Goal: Obtain resource: Obtain resource

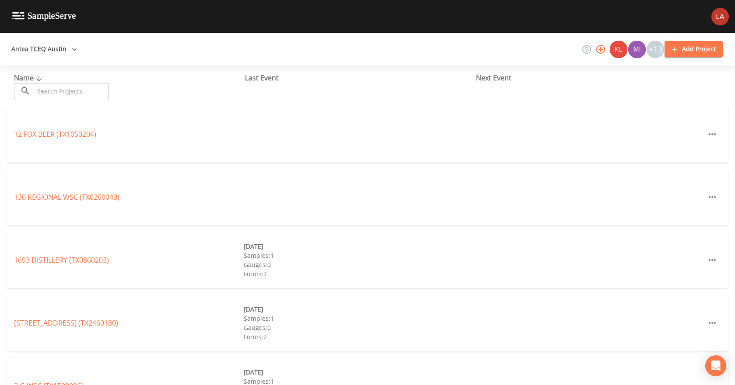
click at [49, 97] on input "text" at bounding box center [71, 91] width 75 height 16
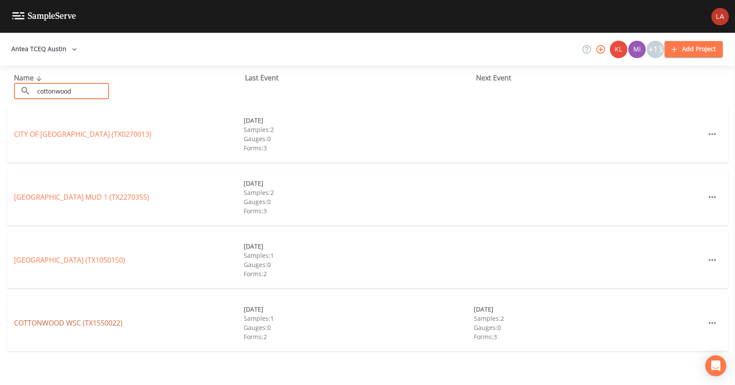
type input "cottonwood"
click at [77, 320] on link "COTTONWOOD WSC (TX1550022)" at bounding box center [68, 323] width 108 height 10
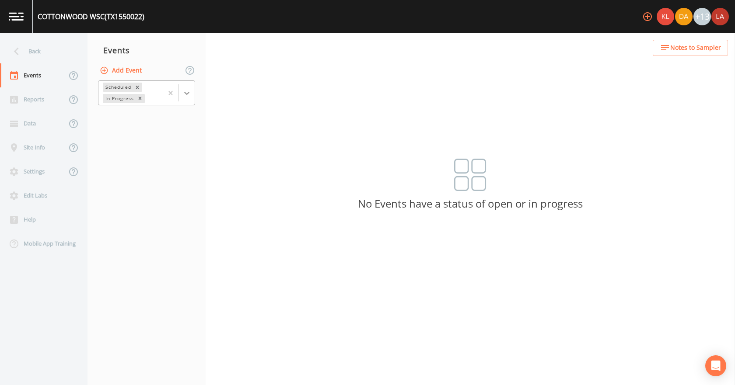
click at [188, 94] on icon at bounding box center [186, 93] width 9 height 9
click at [119, 118] on div "Completed" at bounding box center [146, 118] width 97 height 15
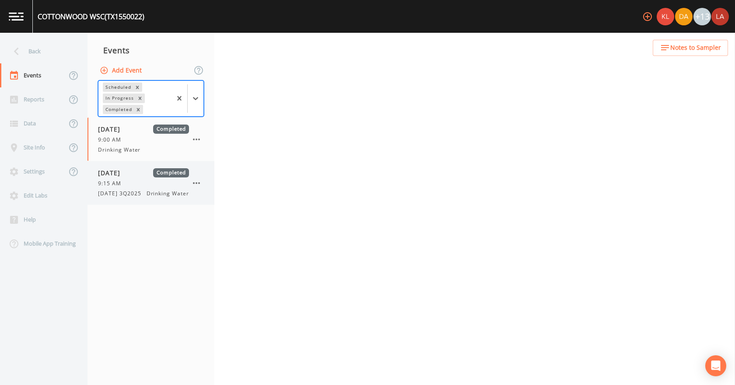
click at [122, 194] on span "[DATE] 3Q2025" at bounding box center [122, 194] width 48 height 8
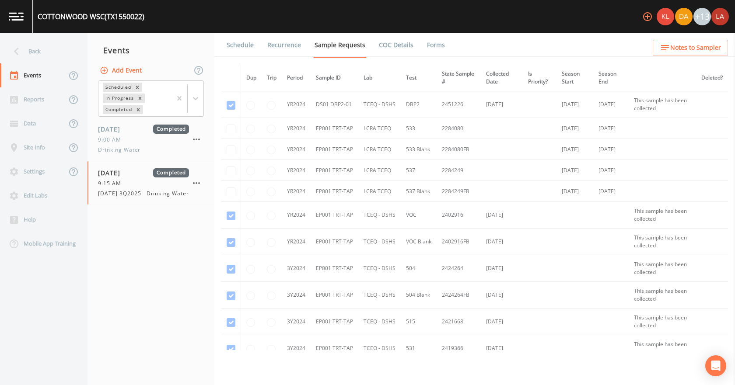
click at [436, 45] on link "Forms" at bounding box center [435, 45] width 21 height 24
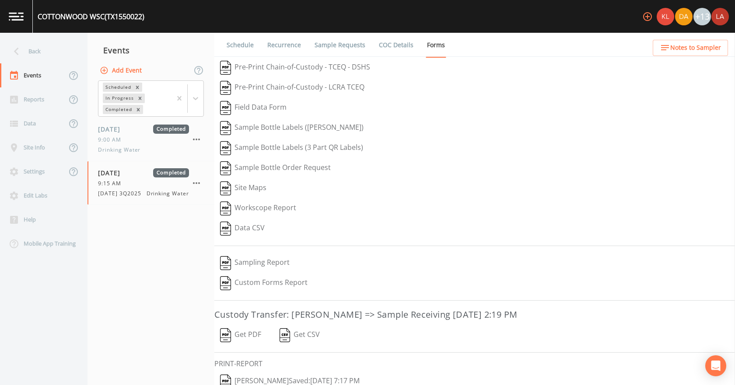
scroll to position [36, 0]
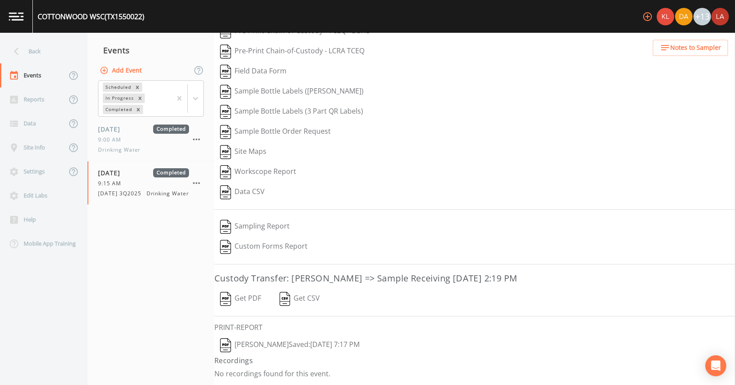
click at [282, 346] on button "[PERSON_NAME]  Saved: [DATE] 7:17 PM" at bounding box center [289, 345] width 151 height 20
click at [242, 305] on button "Get PDF" at bounding box center [240, 299] width 52 height 20
click at [34, 42] on div "Back" at bounding box center [39, 51] width 79 height 24
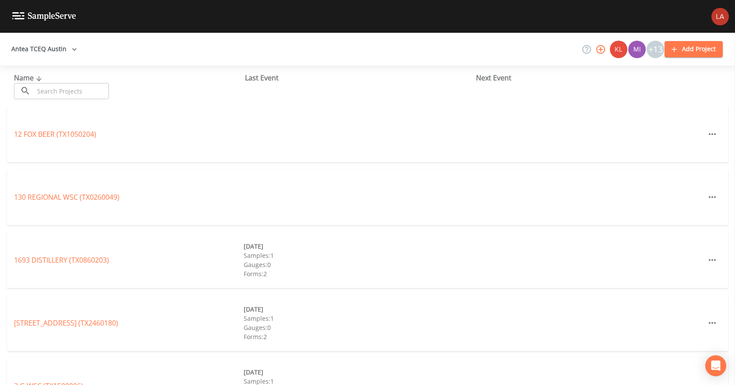
click at [59, 93] on input "text" at bounding box center [71, 91] width 75 height 16
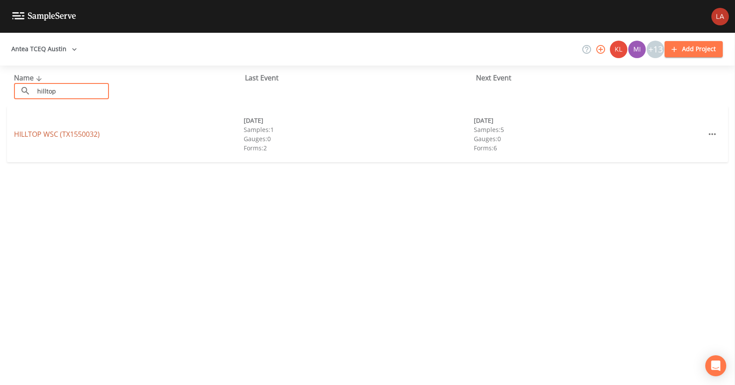
type input "hilltop"
click at [34, 135] on link "HILLTOP WSC (TX1550032)" at bounding box center [57, 134] width 86 height 10
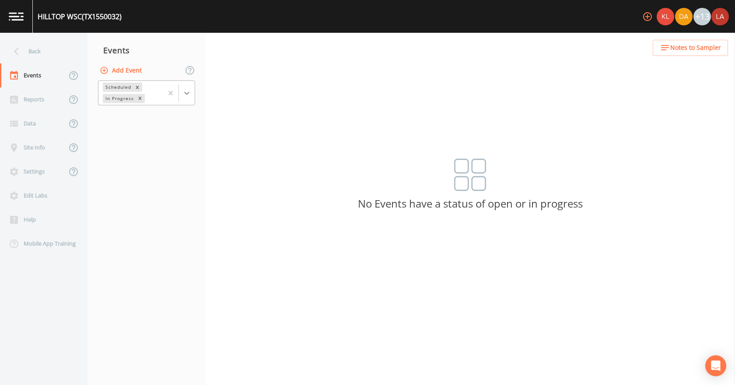
click at [190, 94] on icon at bounding box center [186, 93] width 9 height 9
click at [136, 117] on div "Completed" at bounding box center [146, 118] width 97 height 15
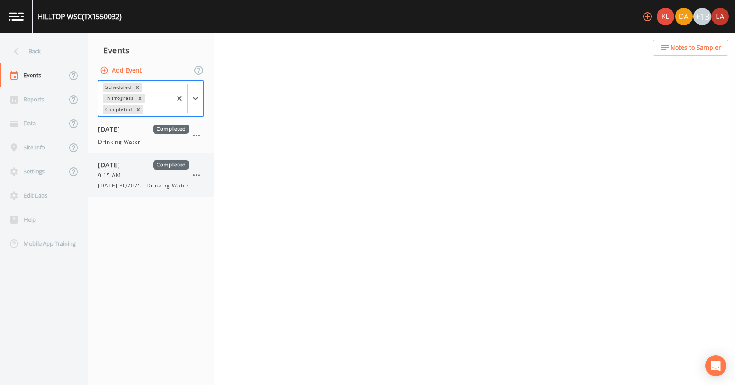
click at [123, 178] on span "9:15 AM" at bounding box center [112, 176] width 28 height 8
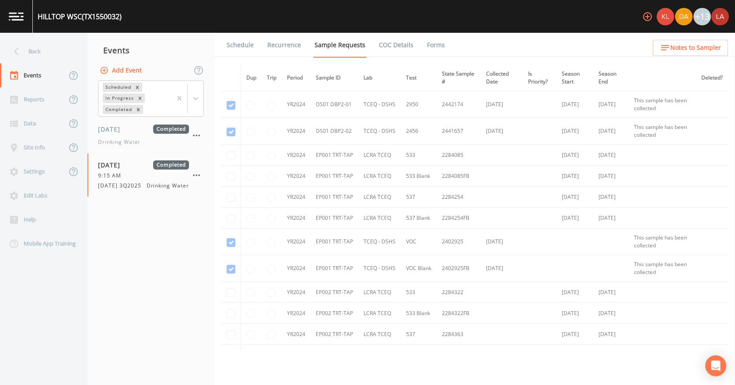
click at [432, 40] on link "Forms" at bounding box center [435, 45] width 21 height 24
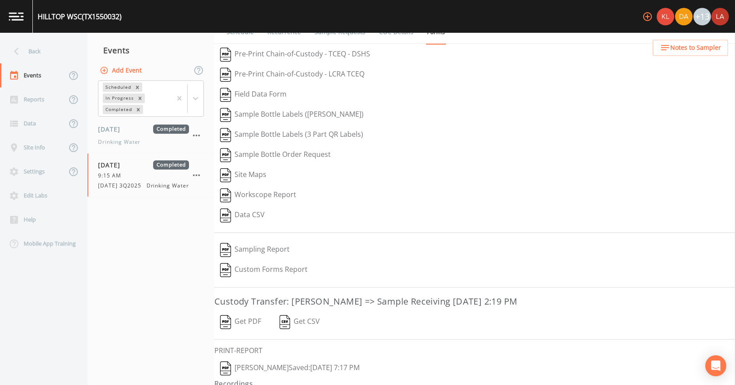
scroll to position [36, 0]
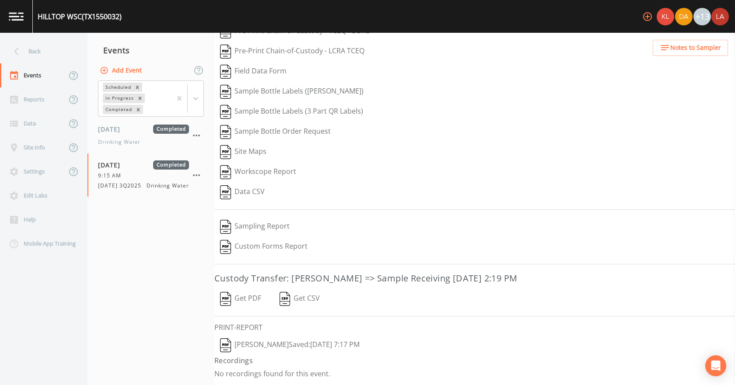
click at [257, 344] on button "[PERSON_NAME]  Saved: [DATE] 7:17 PM" at bounding box center [289, 345] width 151 height 20
click at [239, 300] on button "Get PDF" at bounding box center [240, 299] width 52 height 20
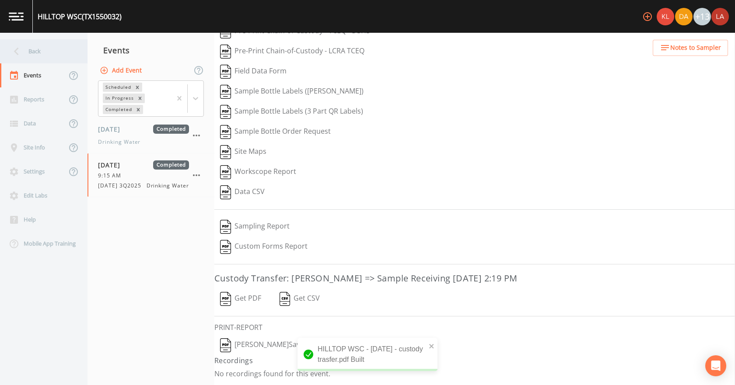
click at [42, 55] on div "Back" at bounding box center [39, 51] width 79 height 24
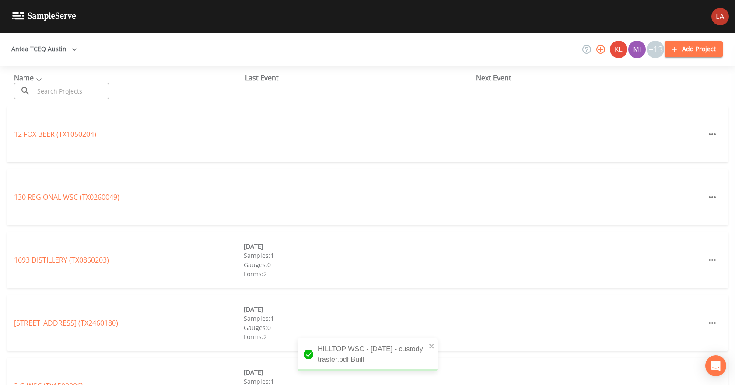
click at [57, 95] on input "text" at bounding box center [71, 91] width 75 height 16
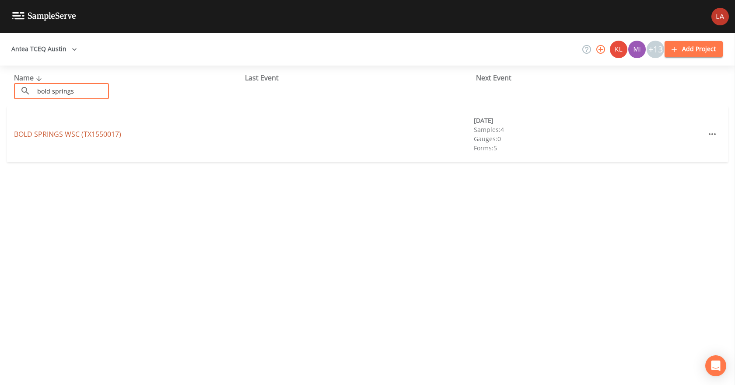
type input "bold springs"
click at [47, 129] on link "[GEOGRAPHIC_DATA] (TX1550017)" at bounding box center [67, 134] width 107 height 10
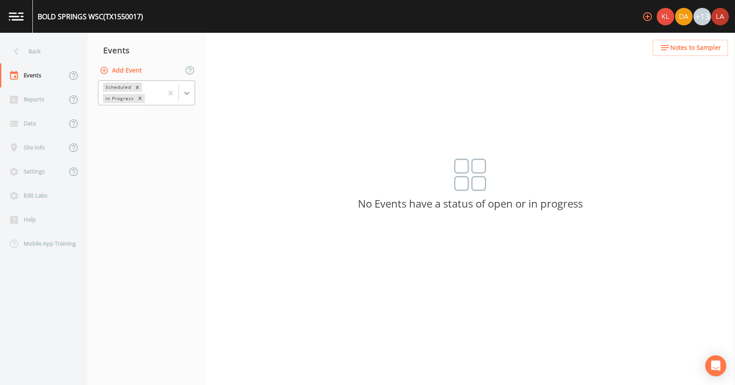
click at [192, 94] on div at bounding box center [187, 93] width 16 height 16
click at [145, 118] on div "Completed" at bounding box center [146, 118] width 97 height 15
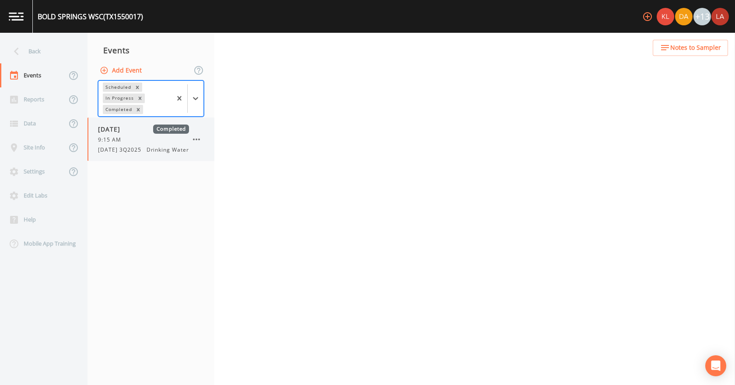
click at [116, 154] on span "[DATE] 3Q2025" at bounding box center [122, 150] width 48 height 8
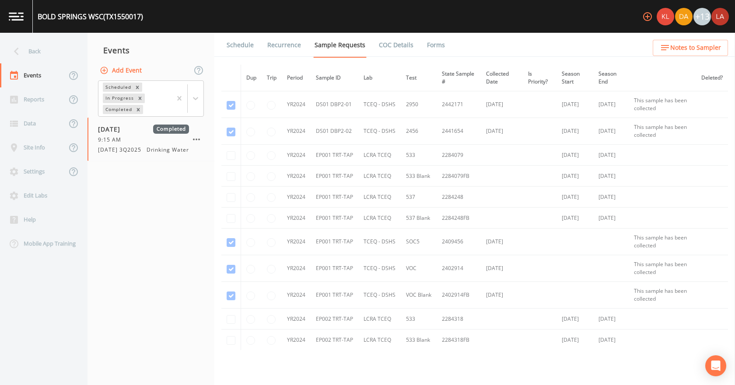
click at [425, 39] on link "Forms" at bounding box center [435, 45] width 21 height 24
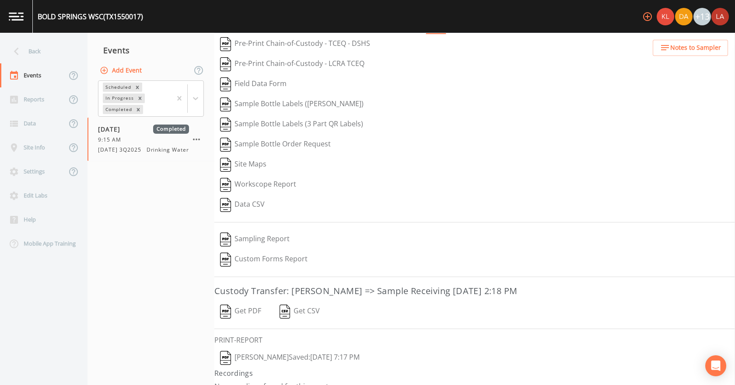
scroll to position [36, 0]
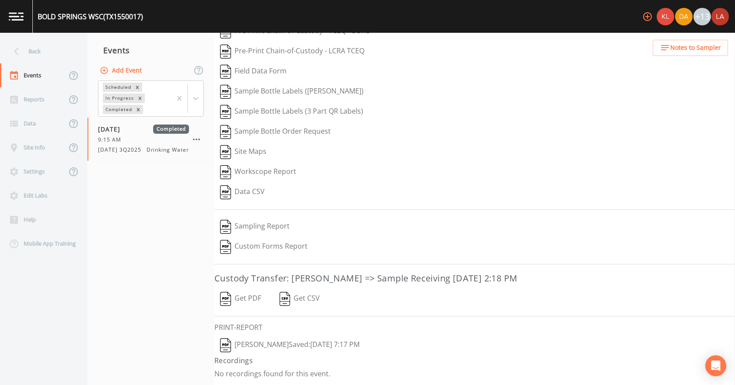
click at [282, 342] on button "[PERSON_NAME]  Saved: [DATE] 7:17 PM" at bounding box center [289, 345] width 151 height 20
click at [234, 297] on button "Get PDF" at bounding box center [240, 299] width 52 height 20
click at [30, 36] on nav "Back Events Reports Data Site Info Settings Edit Labs Help Mobile App Training" at bounding box center [43, 209] width 87 height 352
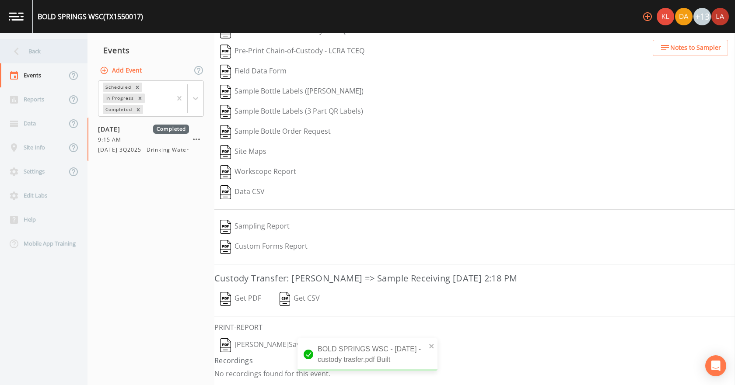
click at [36, 50] on div "Back" at bounding box center [39, 51] width 79 height 24
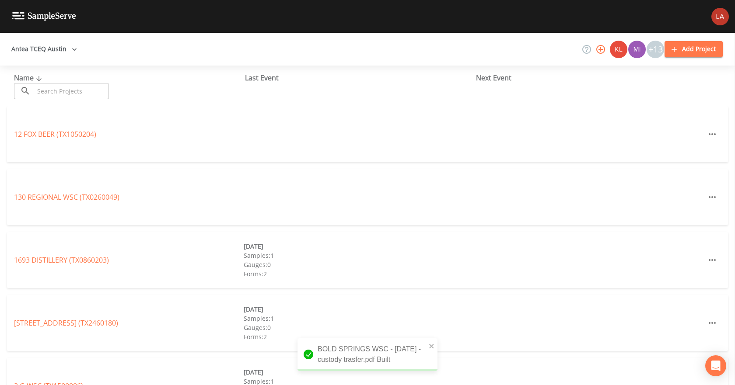
click at [63, 91] on input "text" at bounding box center [71, 91] width 75 height 16
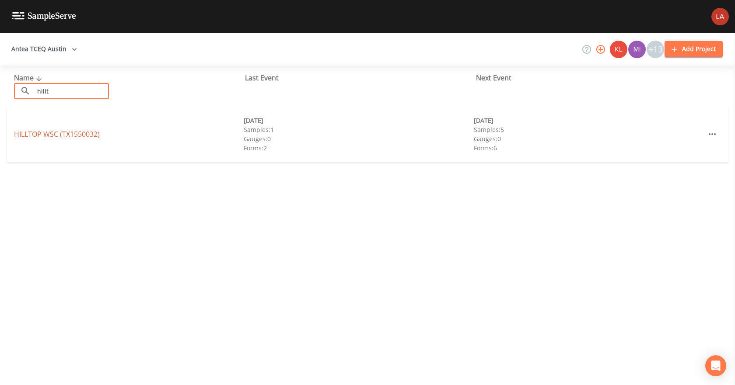
type input "hillt"
click at [48, 137] on link "HILLTOP WSC (TX1550032)" at bounding box center [57, 134] width 86 height 10
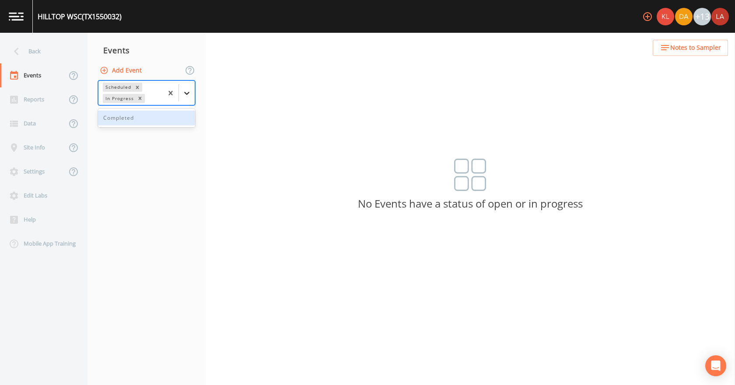
click at [185, 92] on icon at bounding box center [186, 93] width 5 height 3
click at [121, 123] on div "Completed" at bounding box center [146, 118] width 97 height 15
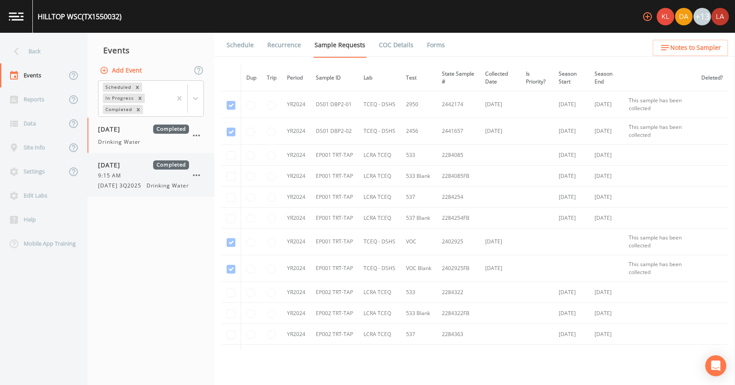
click at [112, 173] on span "9:15 AM" at bounding box center [112, 176] width 28 height 8
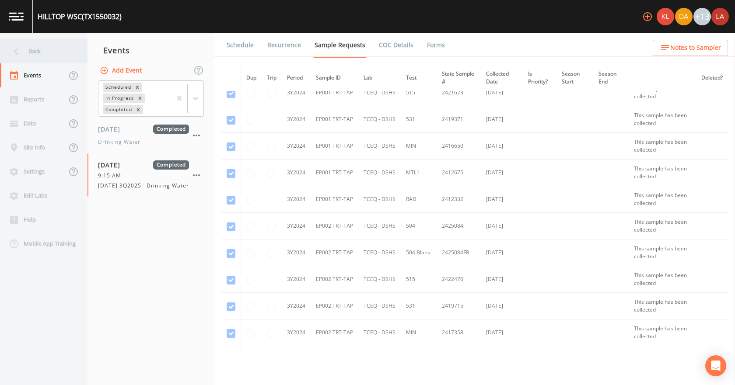
scroll to position [474, 0]
click at [14, 55] on icon at bounding box center [16, 51] width 15 height 15
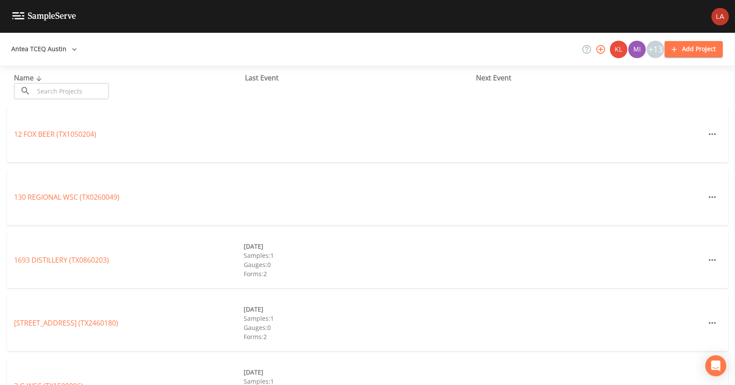
click at [52, 86] on input "text" at bounding box center [71, 91] width 75 height 16
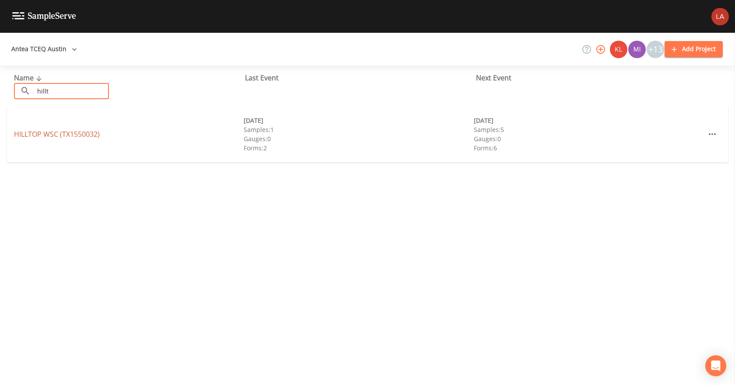
type input "hillt"
click at [42, 137] on link "HILLTOP WSC (TX1550032)" at bounding box center [57, 134] width 86 height 10
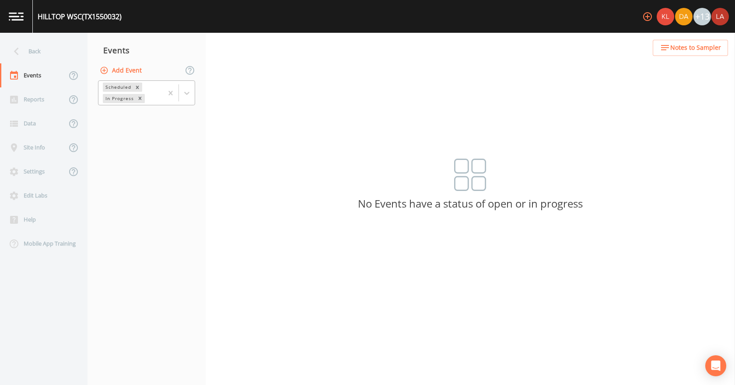
click at [181, 91] on div at bounding box center [187, 93] width 16 height 16
click at [142, 113] on div "Completed" at bounding box center [146, 118] width 97 height 15
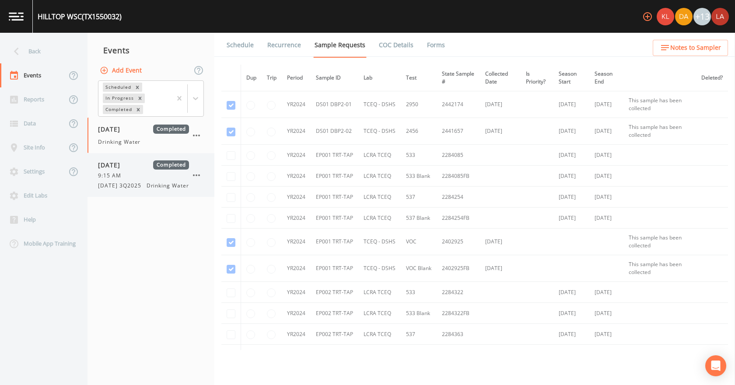
click at [132, 174] on div "9:15 AM" at bounding box center [143, 176] width 91 height 8
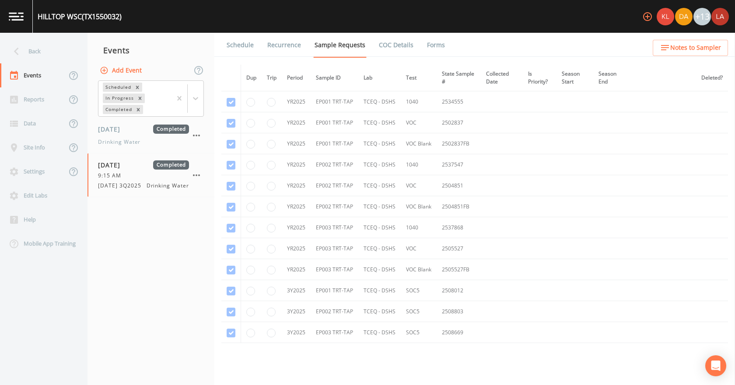
scroll to position [1076, 0]
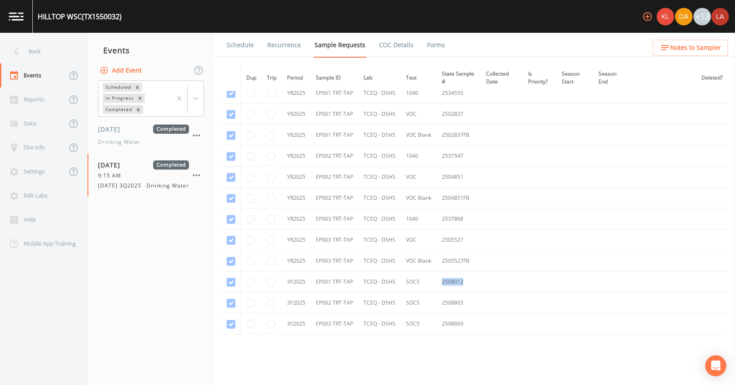
drag, startPoint x: 441, startPoint y: 283, endPoint x: 462, endPoint y: 281, distance: 20.6
click at [462, 281] on td "2508012" at bounding box center [458, 282] width 44 height 21
copy td "2508012"
click at [418, 155] on td "1040" at bounding box center [419, 156] width 36 height 21
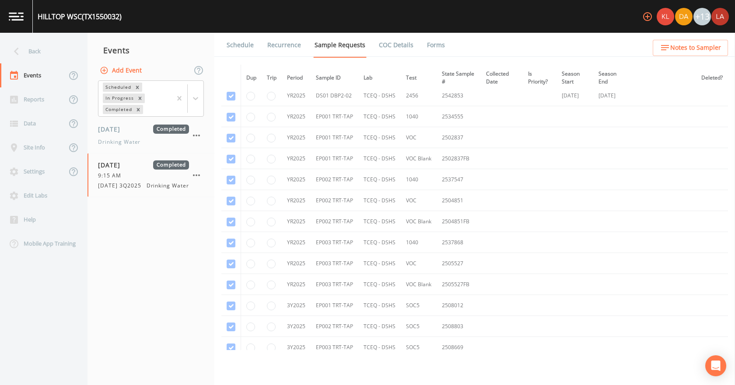
scroll to position [1032, 0]
drag, startPoint x: 440, startPoint y: 137, endPoint x: 470, endPoint y: 139, distance: 29.8
click at [470, 139] on td "2534555" at bounding box center [458, 136] width 44 height 21
copy td "2534555"
click at [414, 270] on td "1040" at bounding box center [419, 262] width 36 height 21
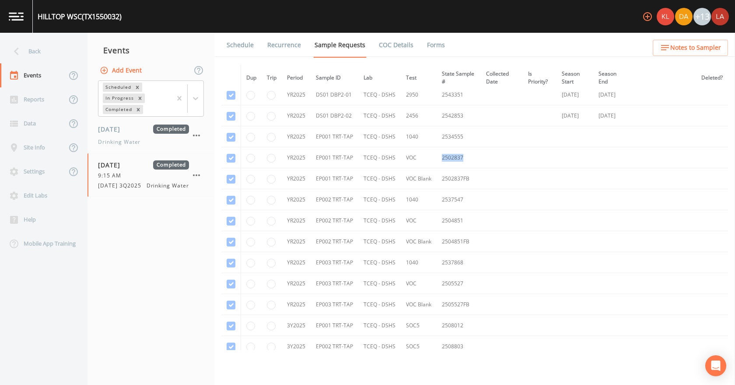
drag, startPoint x: 440, startPoint y: 157, endPoint x: 461, endPoint y: 157, distance: 21.4
click at [461, 157] on td "2502837" at bounding box center [458, 157] width 44 height 21
copy td "2502837"
click at [56, 48] on div "Back" at bounding box center [39, 51] width 79 height 24
